Goal: Task Accomplishment & Management: Use online tool/utility

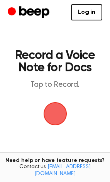
click at [62, 111] on span "button" at bounding box center [55, 114] width 28 height 28
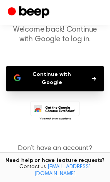
scroll to position [61, 0]
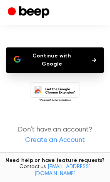
click at [85, 63] on button "Continue with Google" at bounding box center [55, 61] width 98 height 26
